Goal: Check status: Check status

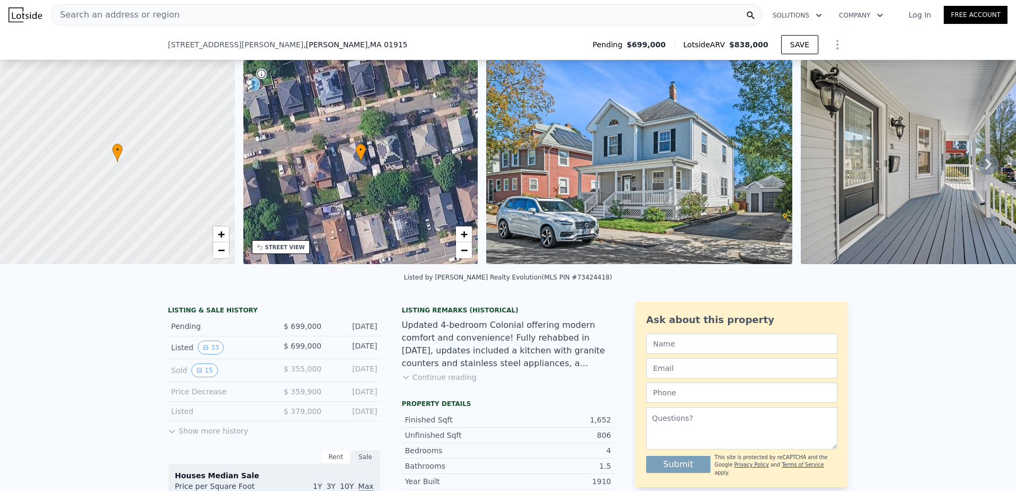
scroll to position [49, 0]
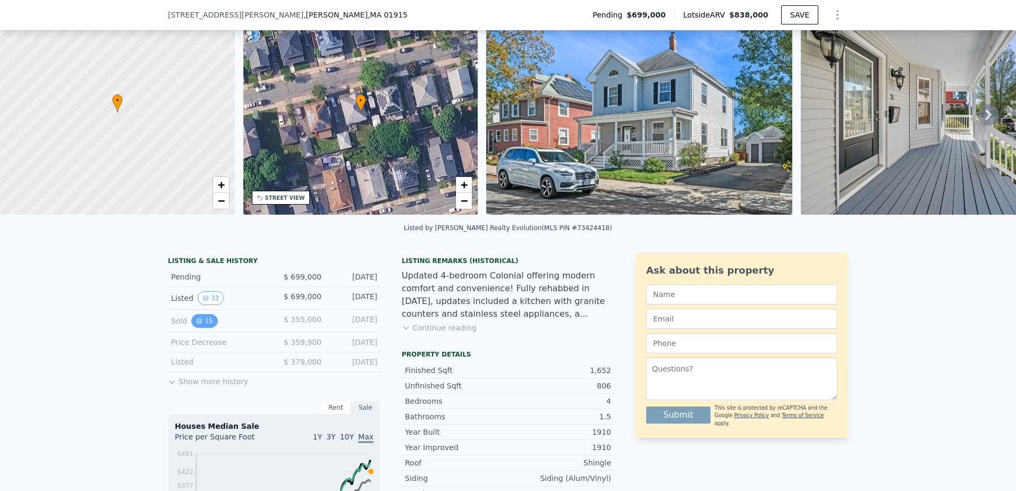
click at [196, 324] on icon "View historical data" at bounding box center [199, 321] width 6 height 6
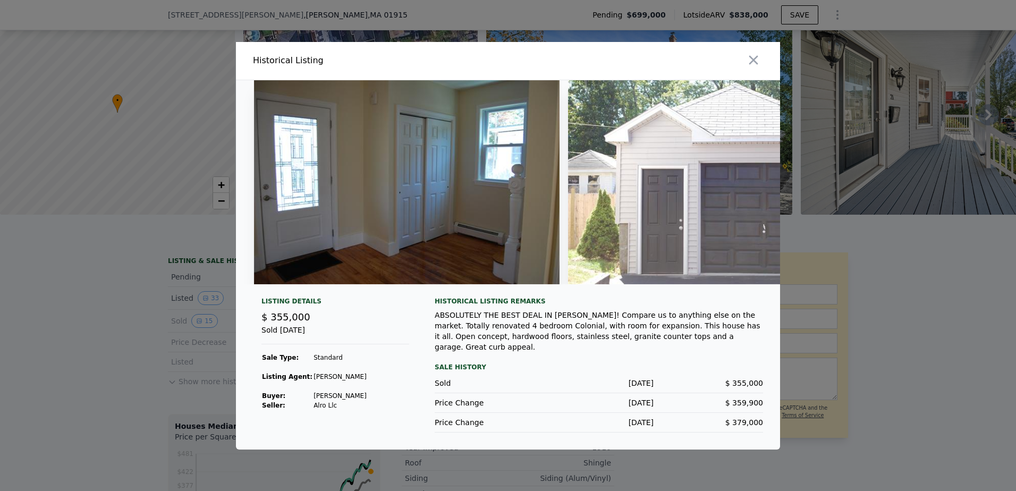
scroll to position [0, 3578]
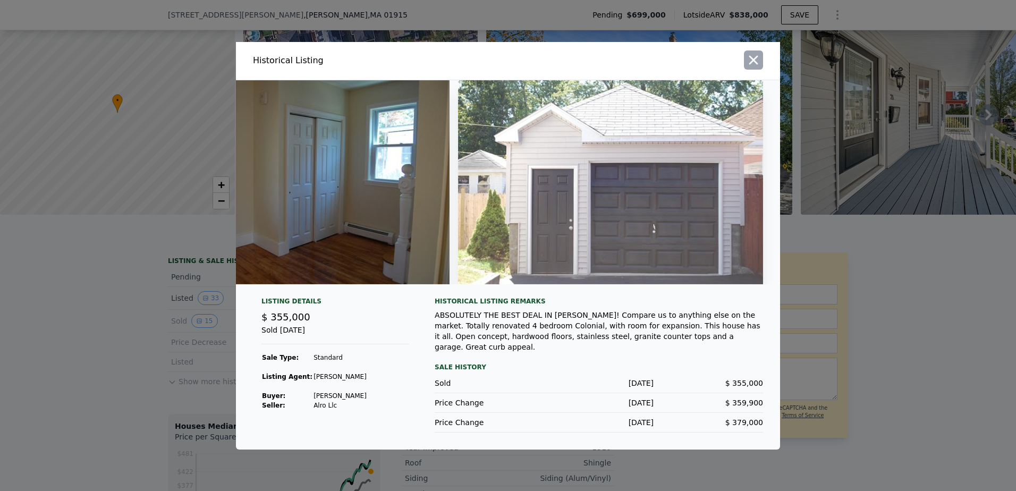
click at [761, 62] on button "button" at bounding box center [753, 59] width 19 height 19
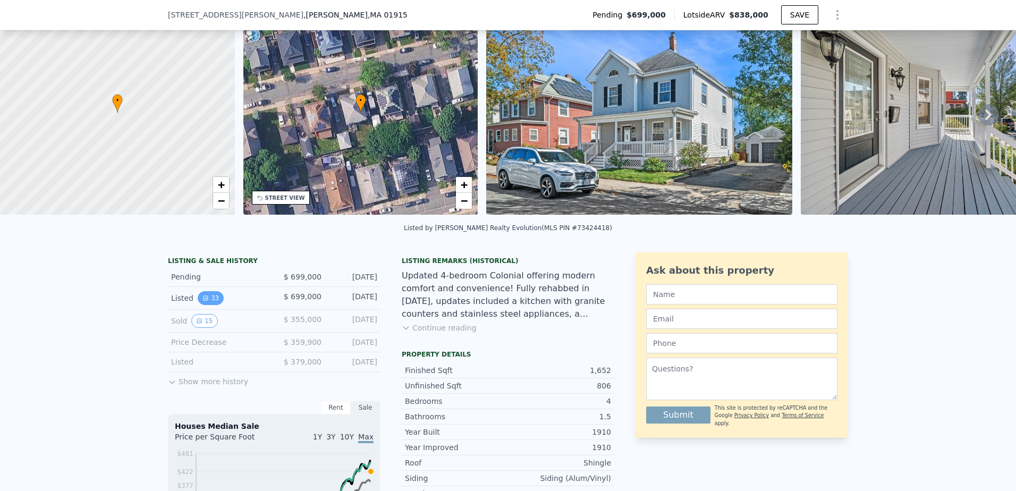
click at [207, 305] on button "33" at bounding box center [211, 298] width 26 height 14
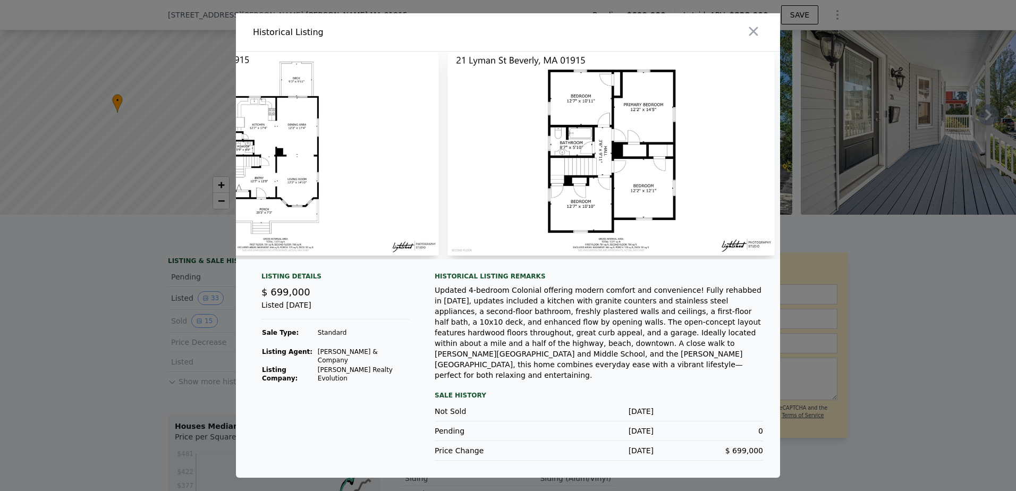
scroll to position [0, 9207]
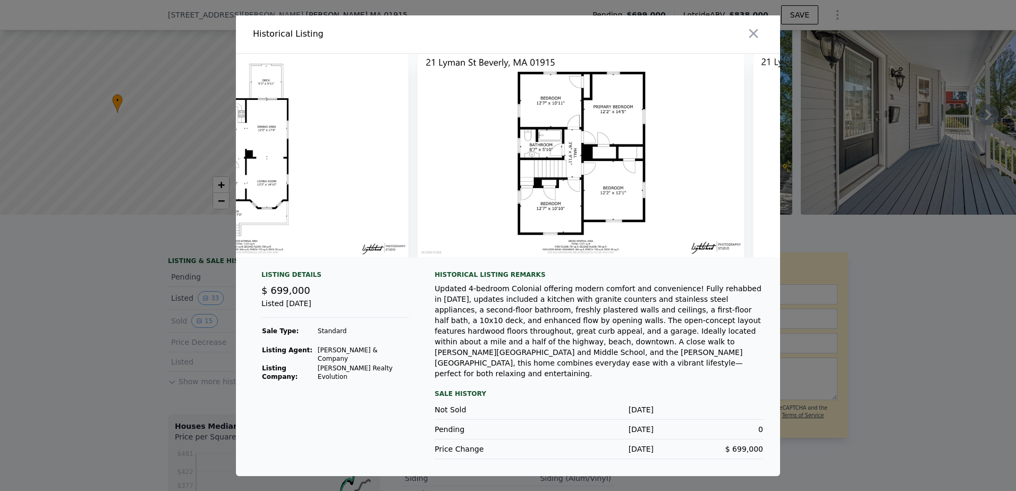
click at [752, 38] on icon "button" at bounding box center [753, 33] width 9 height 9
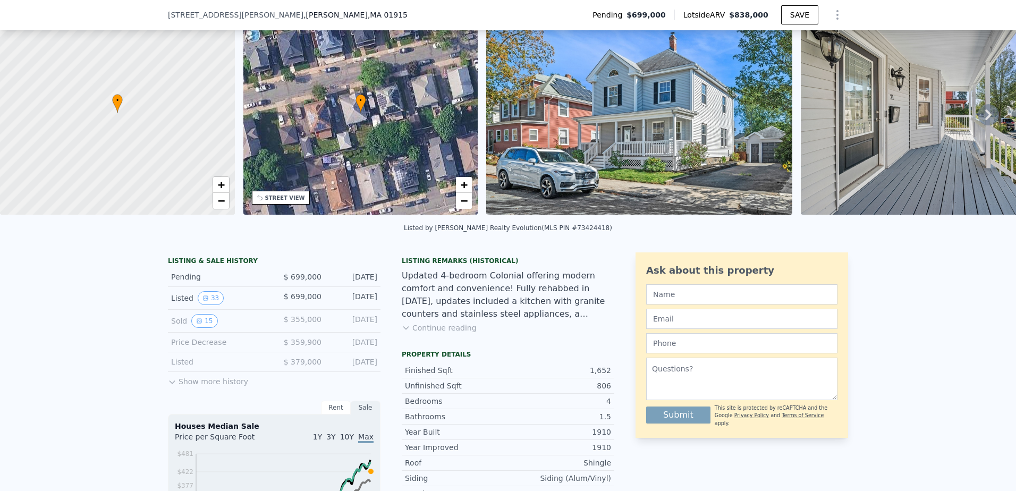
click at [357, 282] on div "Sep 16, 2025" at bounding box center [353, 276] width 47 height 11
click at [253, 282] on div "Pending" at bounding box center [218, 276] width 95 height 11
click at [188, 282] on div "Pending" at bounding box center [218, 276] width 95 height 11
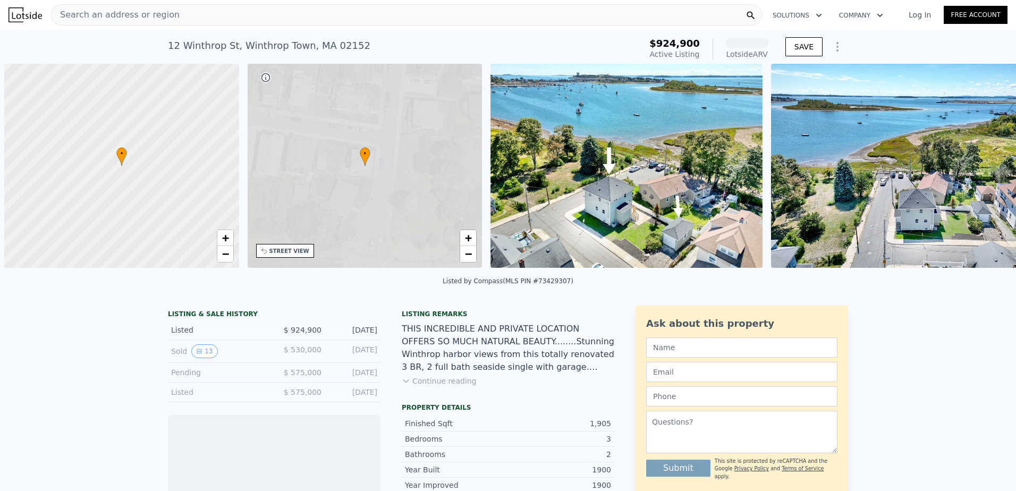
scroll to position [0, 4]
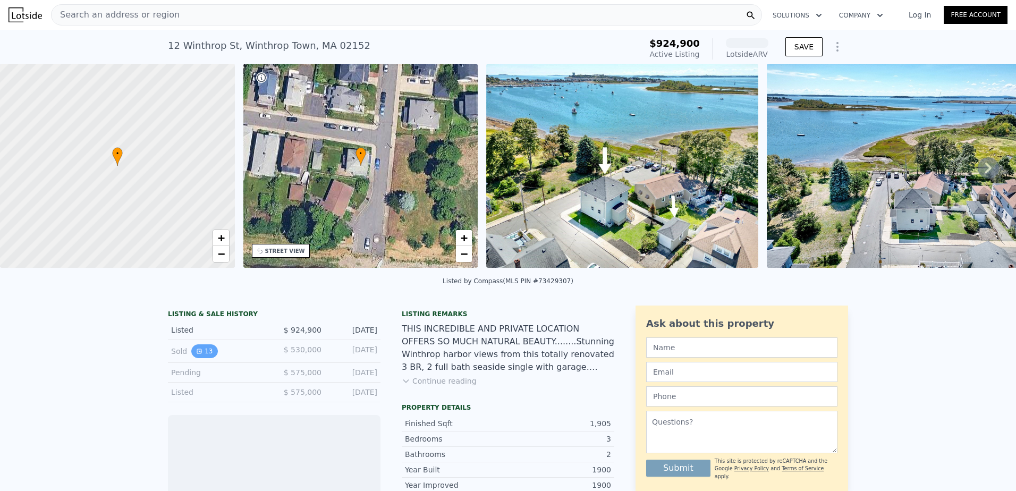
click at [198, 358] on button "13" at bounding box center [204, 351] width 26 height 14
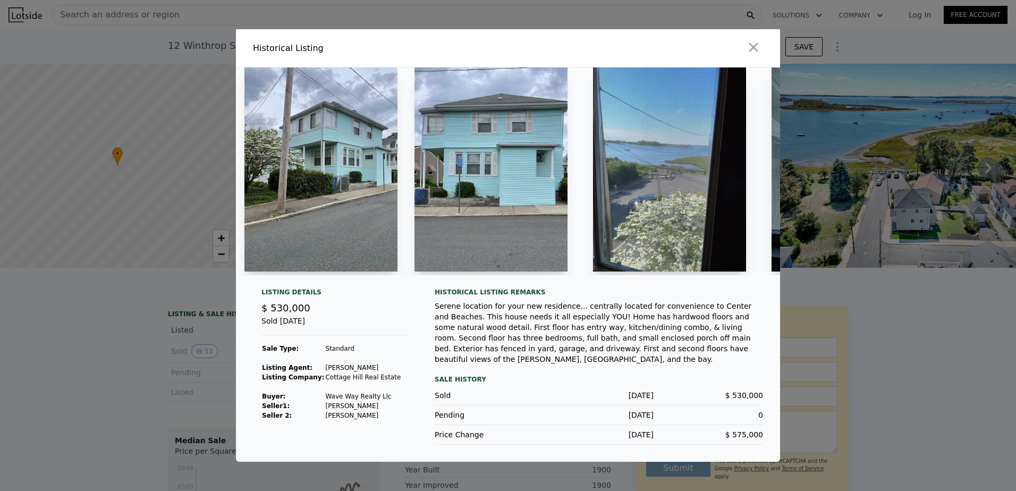
click at [280, 220] on img at bounding box center [320, 169] width 153 height 204
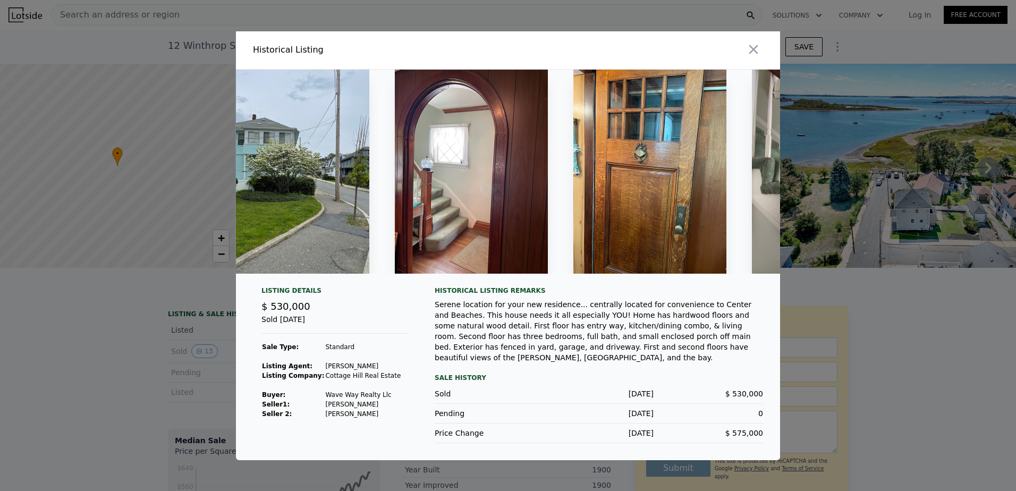
scroll to position [0, 1721]
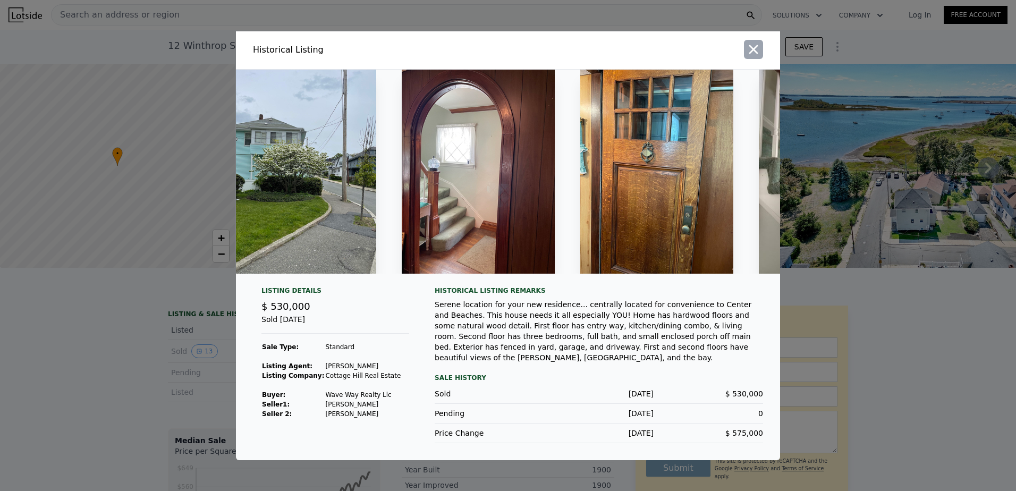
click at [757, 45] on icon "button" at bounding box center [753, 49] width 15 height 15
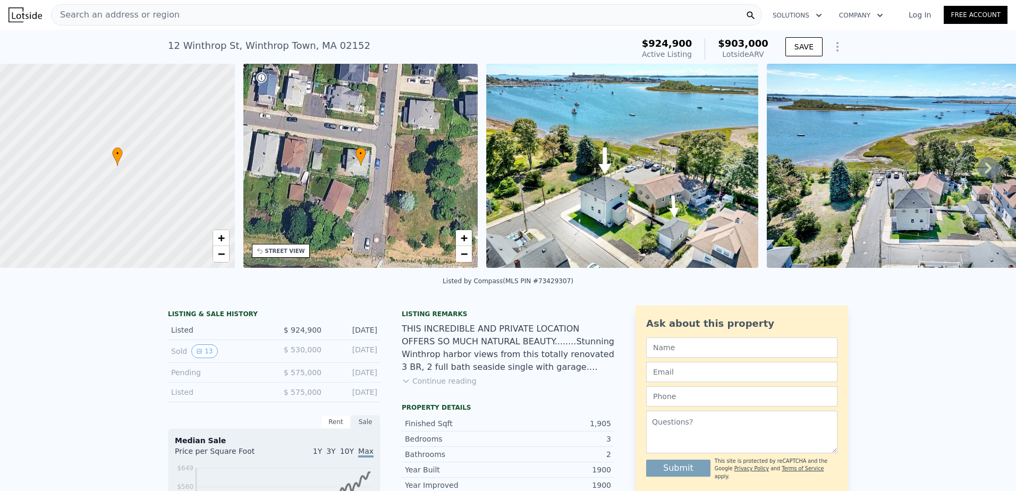
click at [419, 385] on button "Continue reading" at bounding box center [439, 381] width 75 height 11
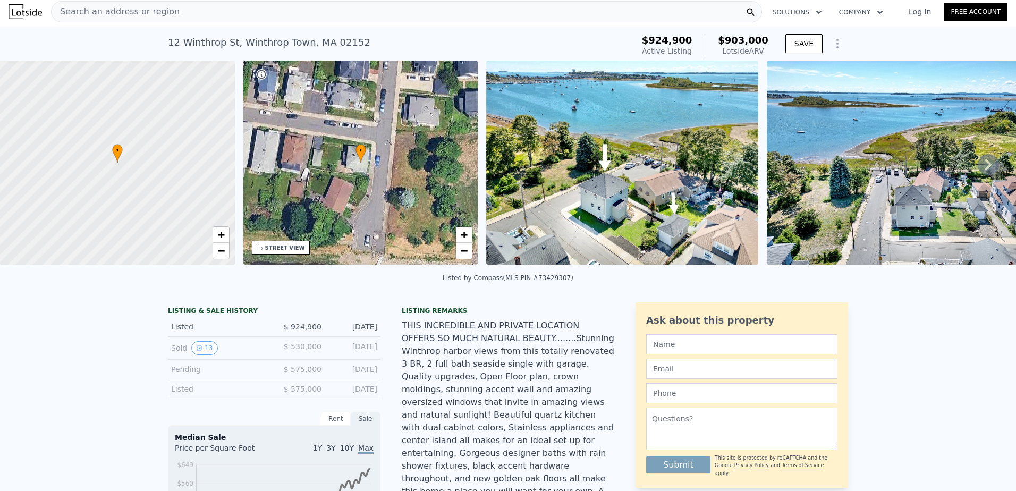
scroll to position [0, 0]
